Goal: Task Accomplishment & Management: Use online tool/utility

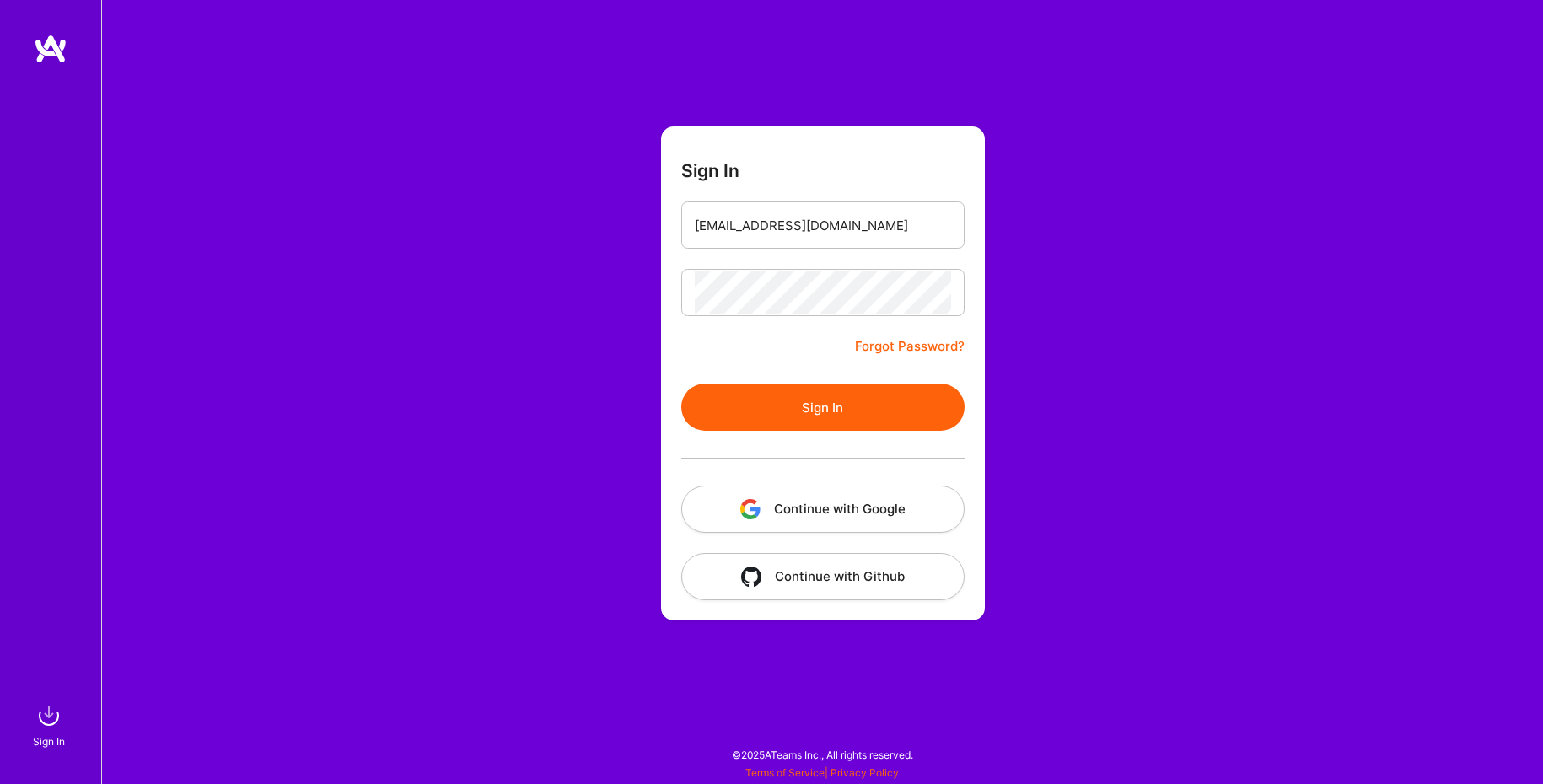
click at [812, 408] on button "Sign In" at bounding box center [823, 407] width 283 height 47
click at [812, 412] on button "Sign In" at bounding box center [823, 407] width 283 height 47
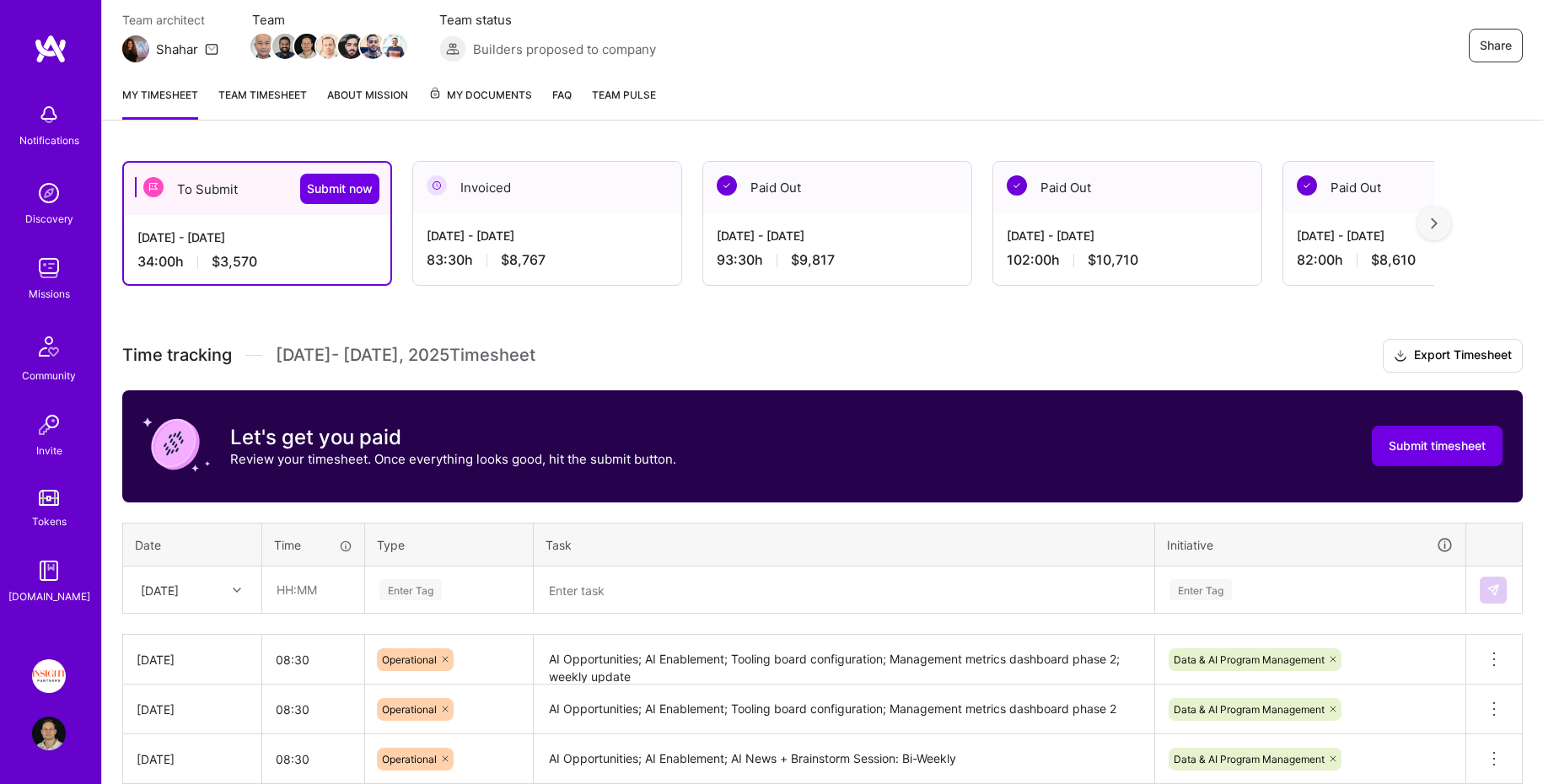
scroll to position [162, 0]
